Goal: Information Seeking & Learning: Learn about a topic

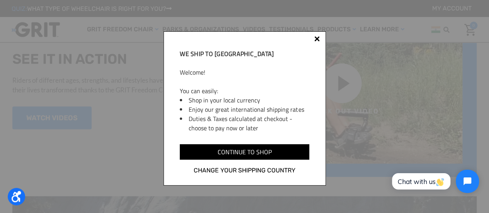
scroll to position [754, 0]
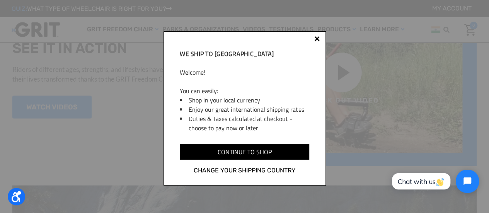
click at [316, 37] on div at bounding box center [316, 38] width 5 height 5
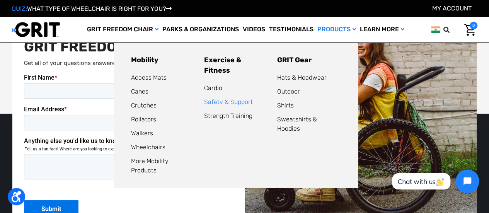
scroll to position [1582, 0]
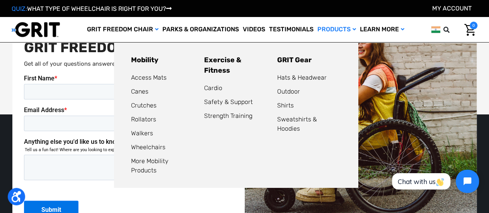
click at [345, 37] on link "Products" at bounding box center [337, 29] width 43 height 25
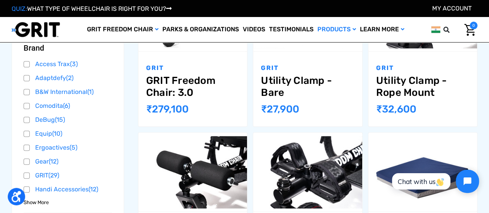
scroll to position [339, 0]
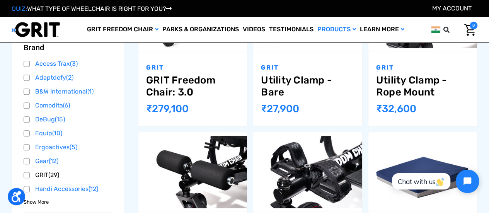
click at [26, 176] on link "GRIT (29)" at bounding box center [68, 175] width 89 height 12
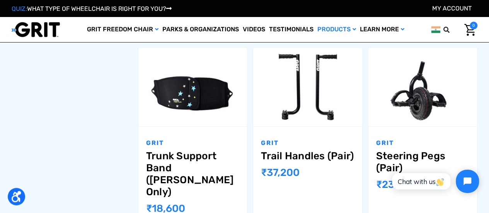
scroll to position [584, 0]
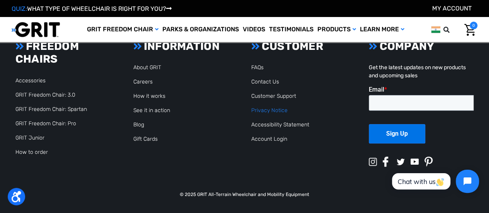
click at [269, 109] on link "Privacy Notice" at bounding box center [269, 110] width 36 height 7
click at [137, 68] on link "About GRIT" at bounding box center [147, 67] width 28 height 7
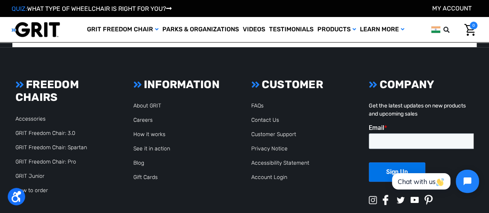
scroll to position [1775, 0]
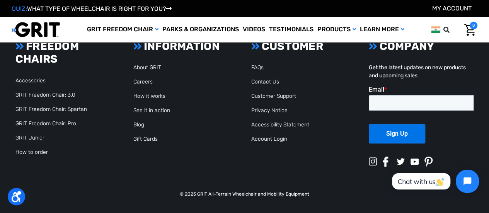
scroll to position [380, 0]
